Goal: Task Accomplishment & Management: Use online tool/utility

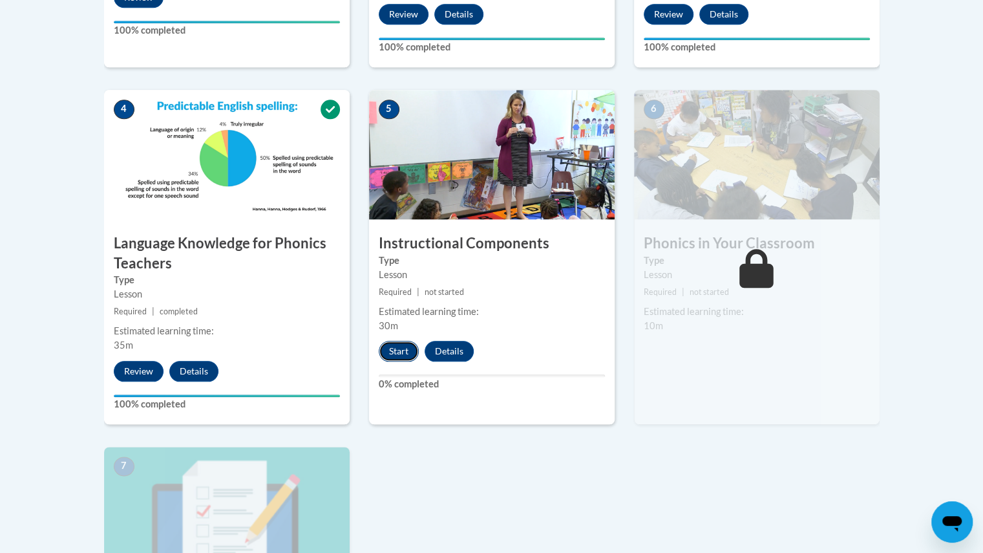
click at [393, 355] on button "Start" at bounding box center [399, 351] width 40 height 21
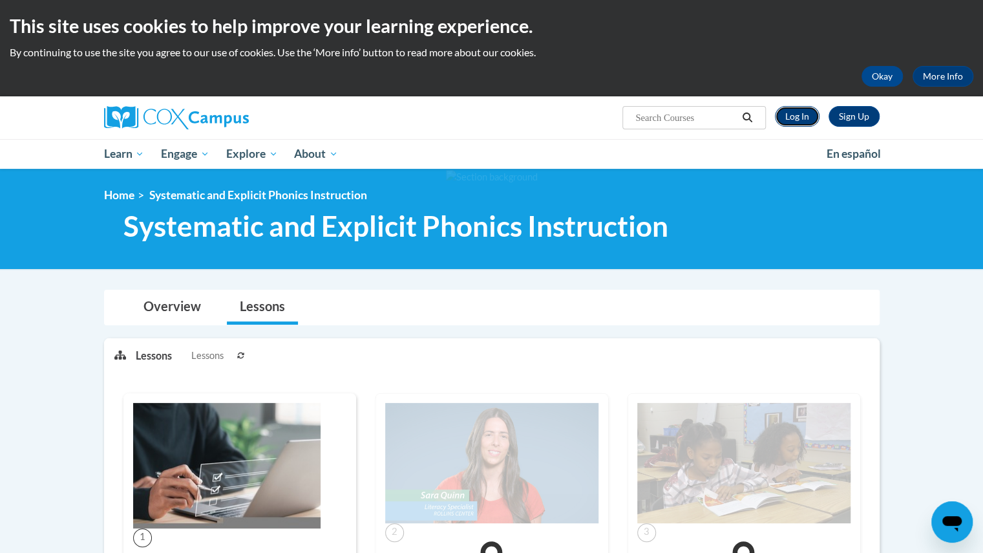
click at [803, 109] on link "Log In" at bounding box center [797, 116] width 45 height 21
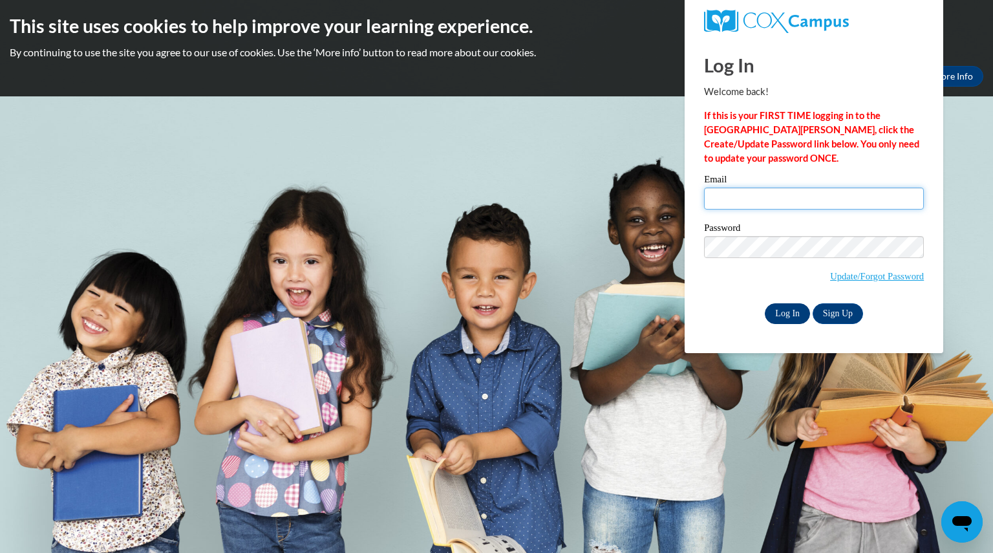
type input "garrettbrooke@aasd.k12.wi.us"
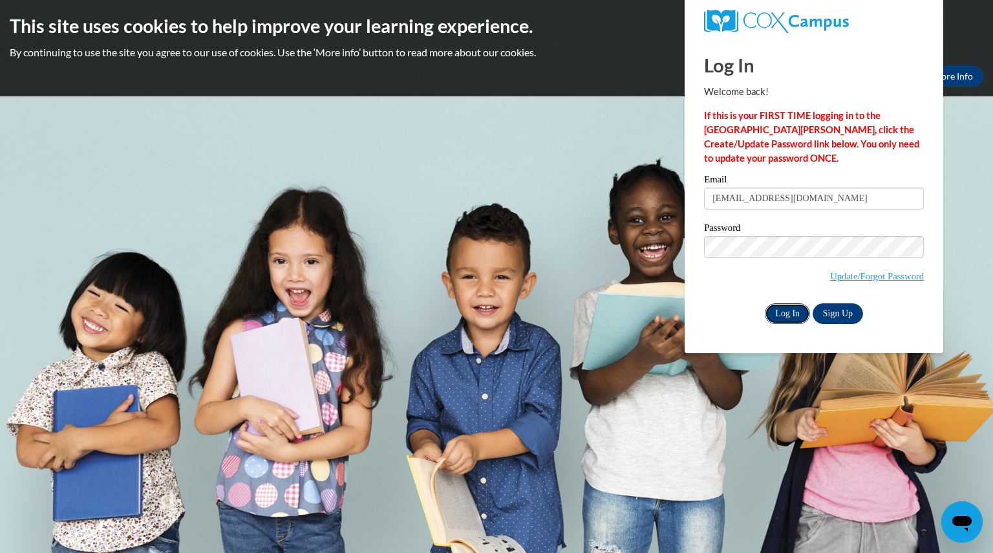
click at [786, 319] on input "Log In" at bounding box center [787, 313] width 45 height 21
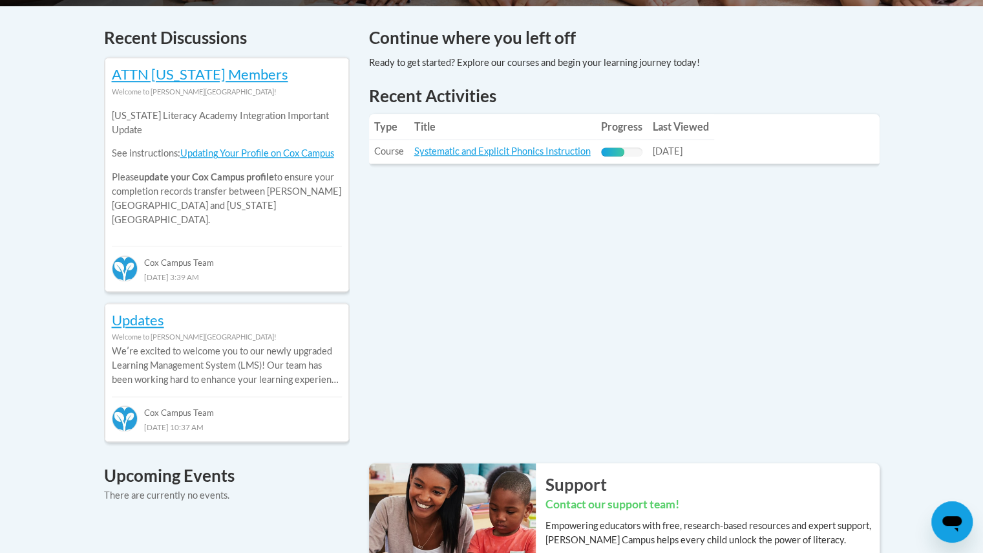
scroll to position [538, 0]
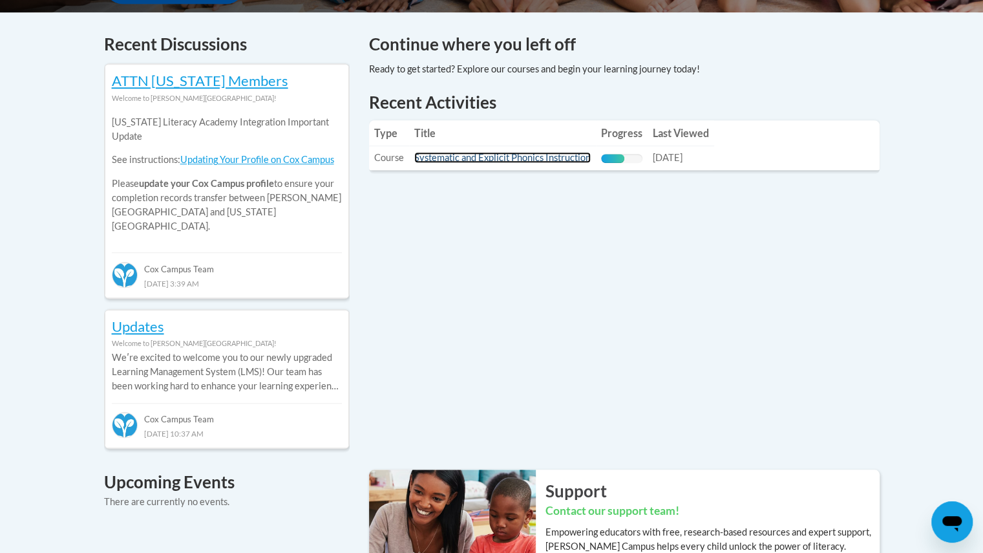
click at [483, 160] on link "Systematic and Explicit Phonics Instruction" at bounding box center [502, 157] width 176 height 11
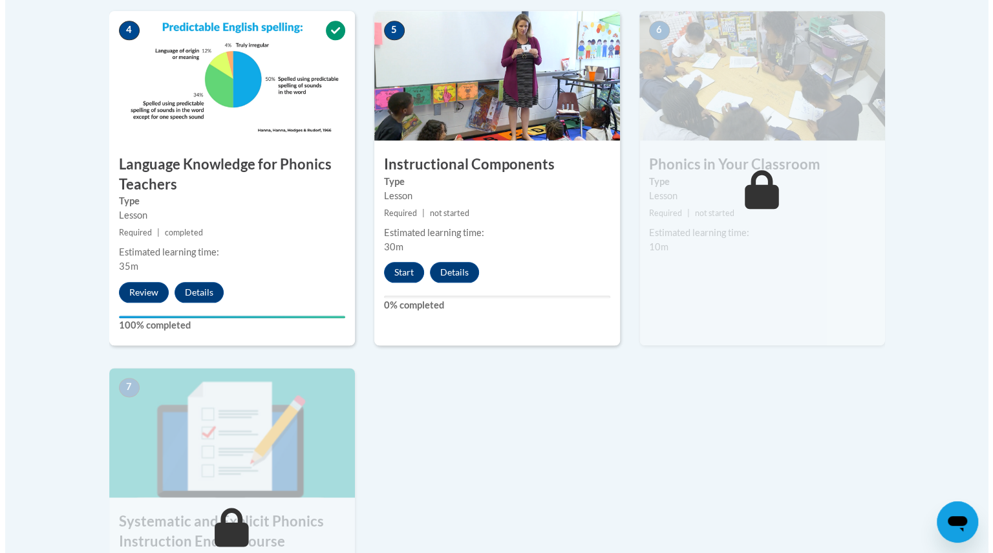
scroll to position [761, 0]
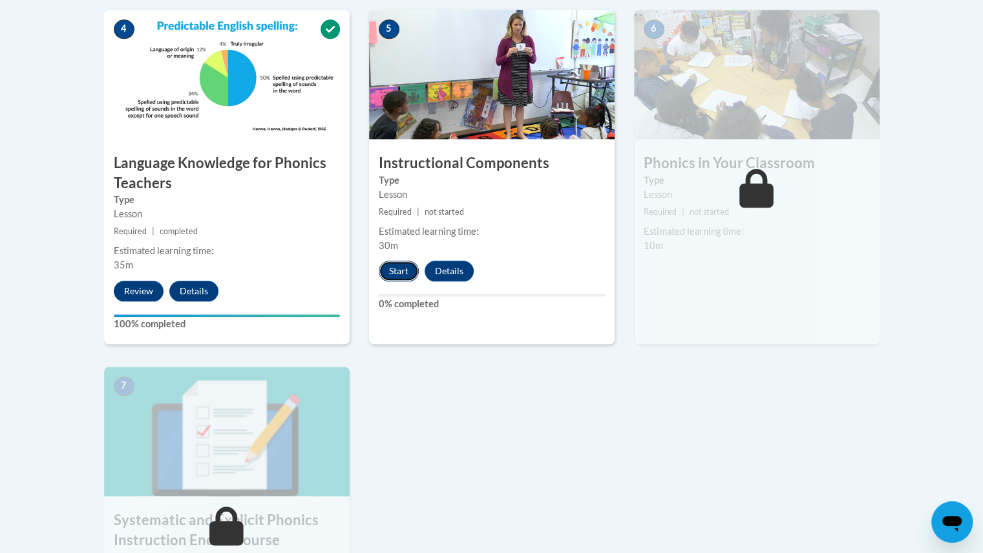
click at [391, 273] on button "Start" at bounding box center [399, 270] width 40 height 21
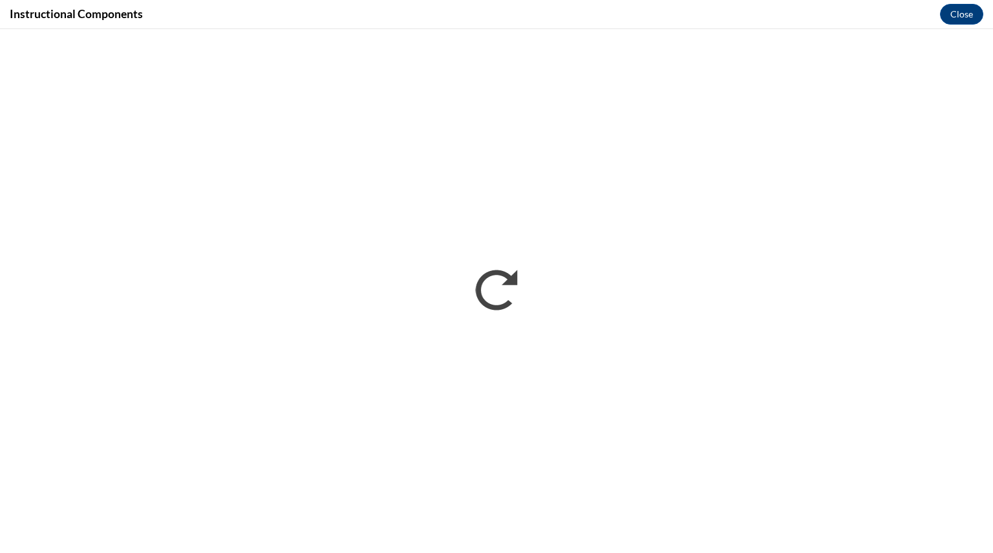
scroll to position [0, 0]
